Goal: Find contact information

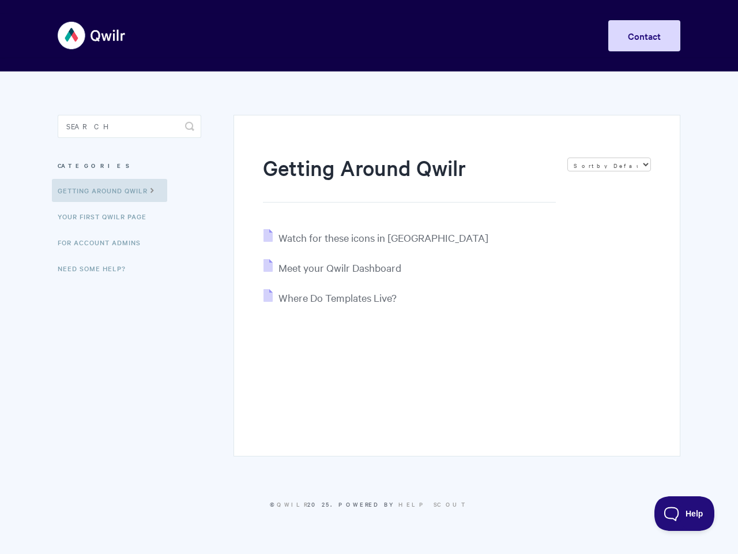
click at [644, 36] on link "Contact" at bounding box center [645, 35] width 72 height 31
click at [190, 126] on icon "submit" at bounding box center [189, 126] width 9 height 9
click at [685, 513] on span "Help" at bounding box center [685, 513] width 60 height 8
